Goal: Task Accomplishment & Management: Use online tool/utility

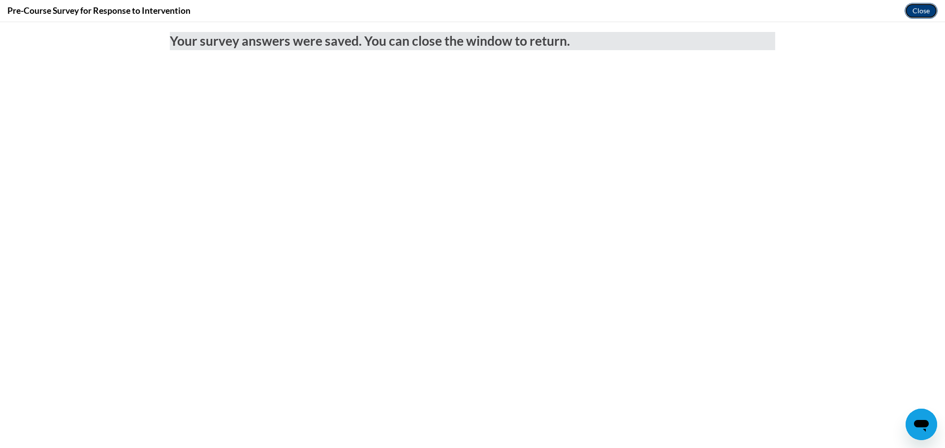
click at [923, 14] on button "Close" at bounding box center [920, 11] width 33 height 16
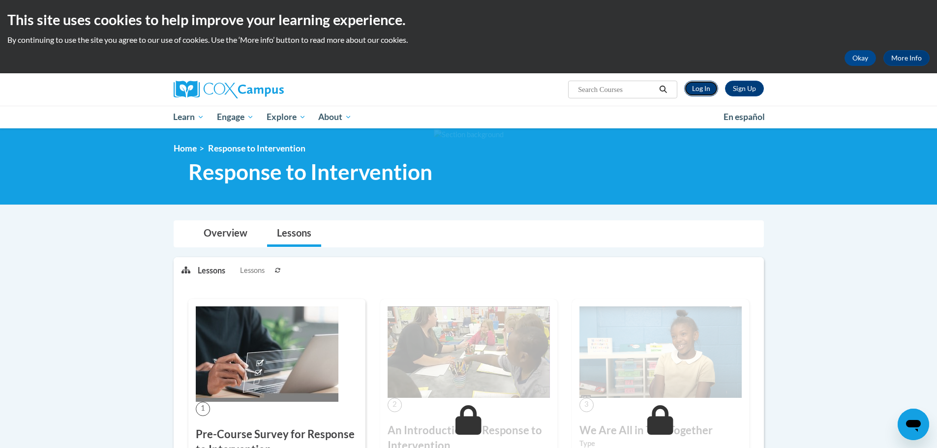
click at [704, 91] on link "Log In" at bounding box center [701, 89] width 34 height 16
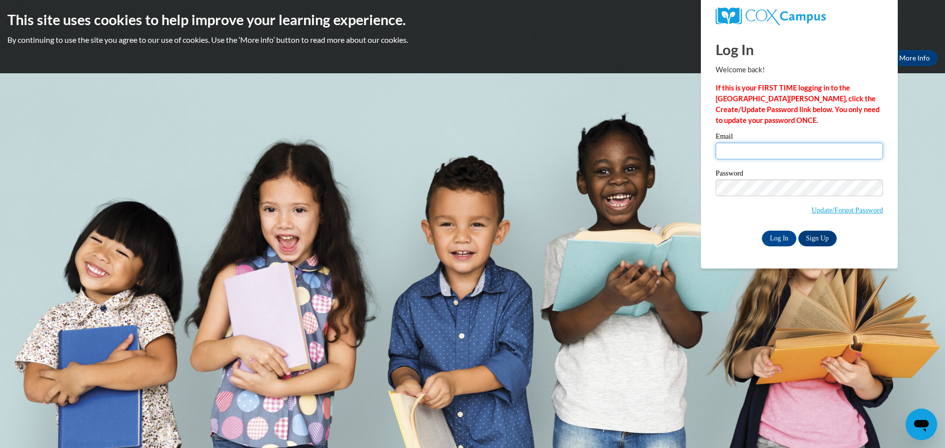
click at [741, 154] on input "Email" at bounding box center [798, 151] width 167 height 17
type input "ryan.sandberg@salem.k12.wi.us"
click at [779, 243] on input "Log In" at bounding box center [779, 239] width 34 height 16
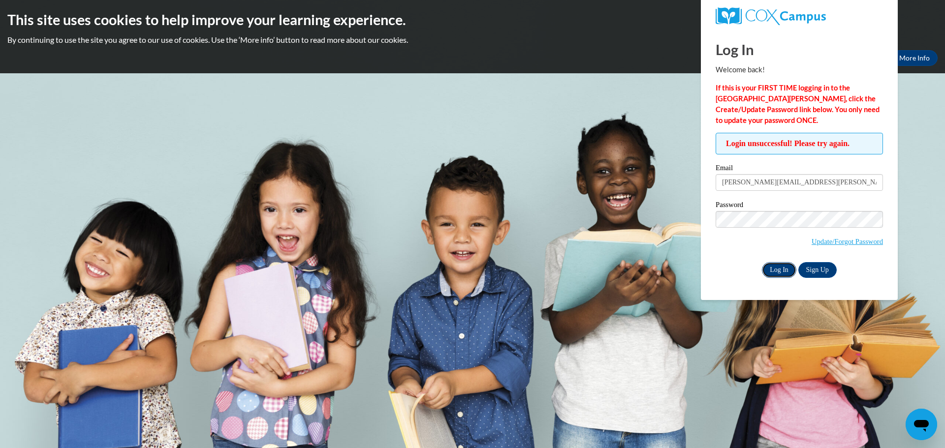
click at [774, 274] on input "Log In" at bounding box center [779, 270] width 34 height 16
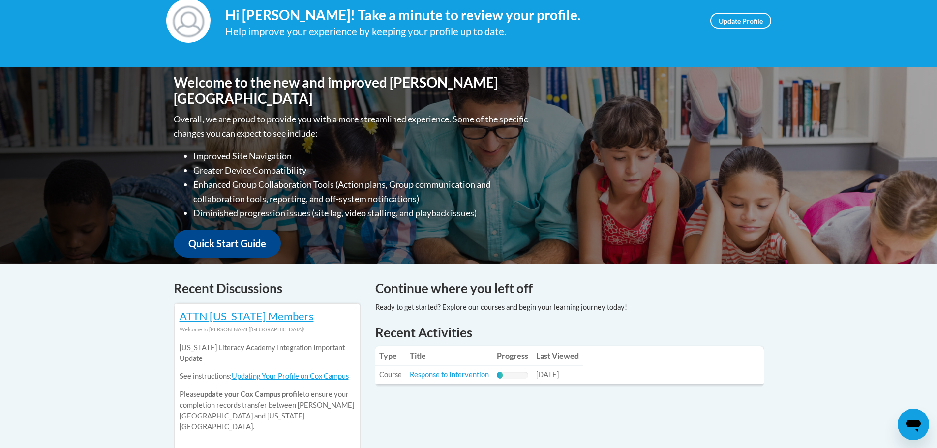
scroll to position [197, 0]
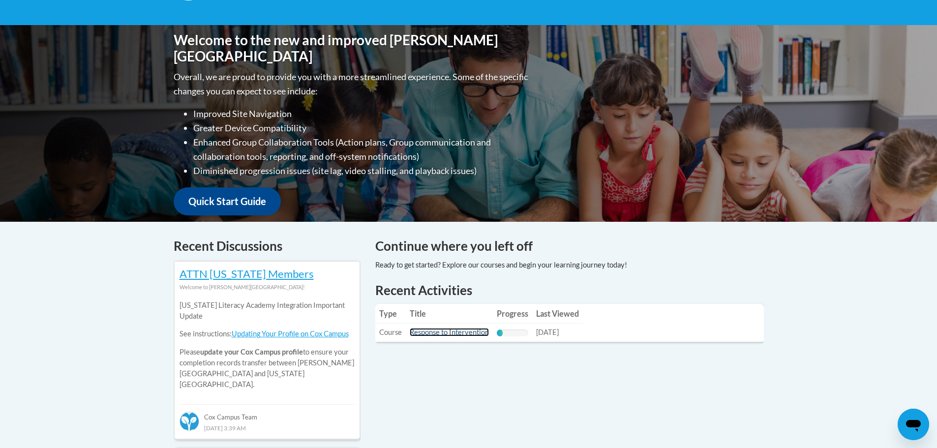
click at [479, 332] on link "Response to Intervention" at bounding box center [449, 332] width 79 height 8
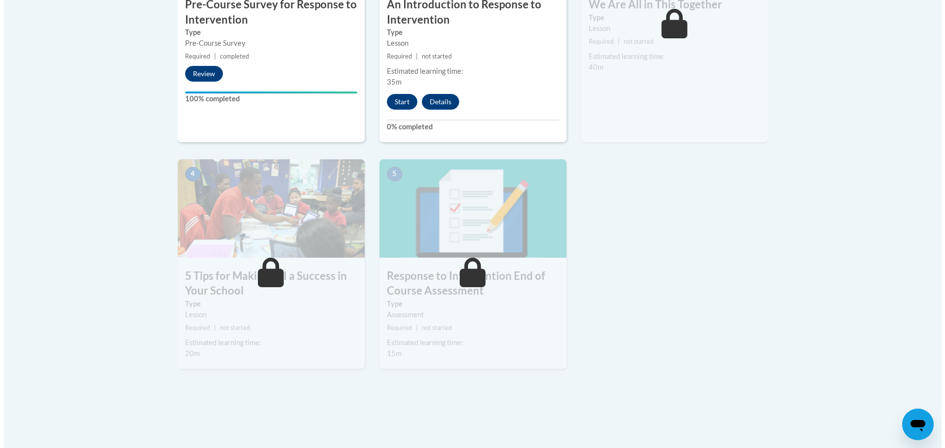
scroll to position [295, 0]
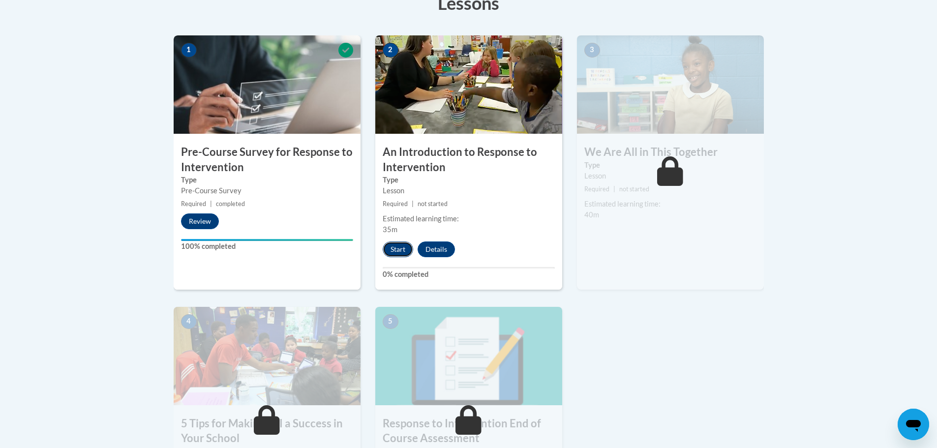
click at [402, 253] on button "Start" at bounding box center [398, 250] width 31 height 16
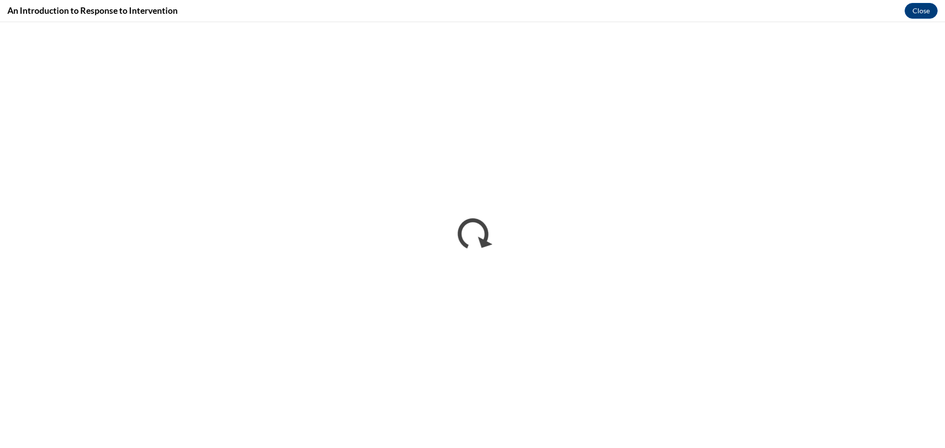
scroll to position [0, 0]
